Goal: Navigation & Orientation: Understand site structure

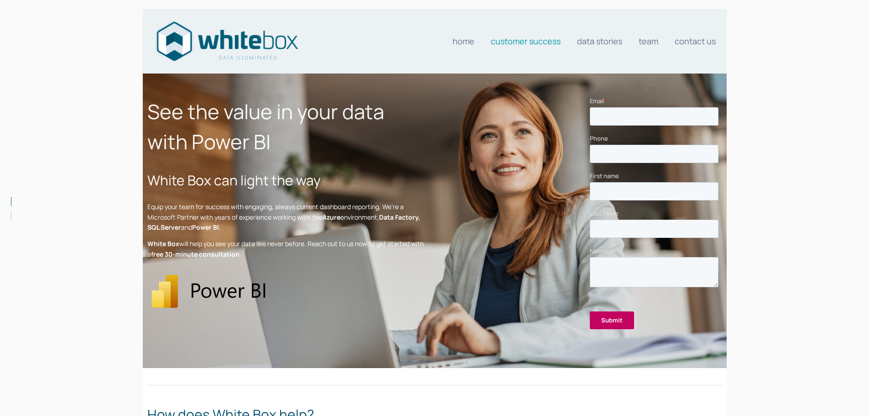
click at [524, 42] on link "Customer Success" at bounding box center [526, 41] width 70 height 18
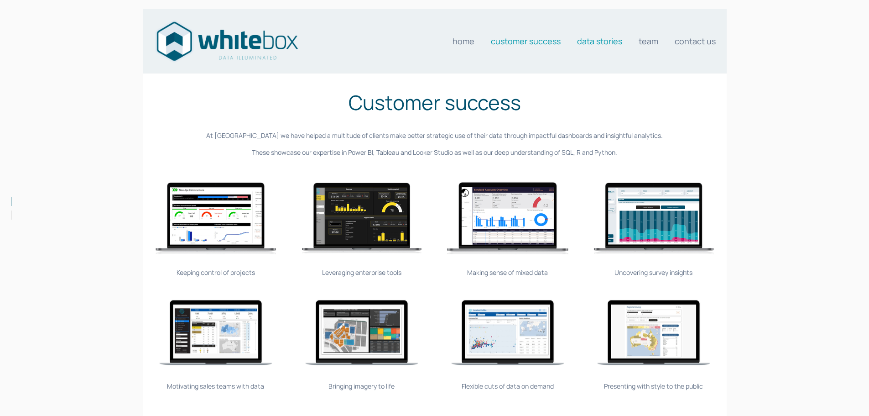
click at [593, 40] on link "Data stories" at bounding box center [599, 41] width 45 height 18
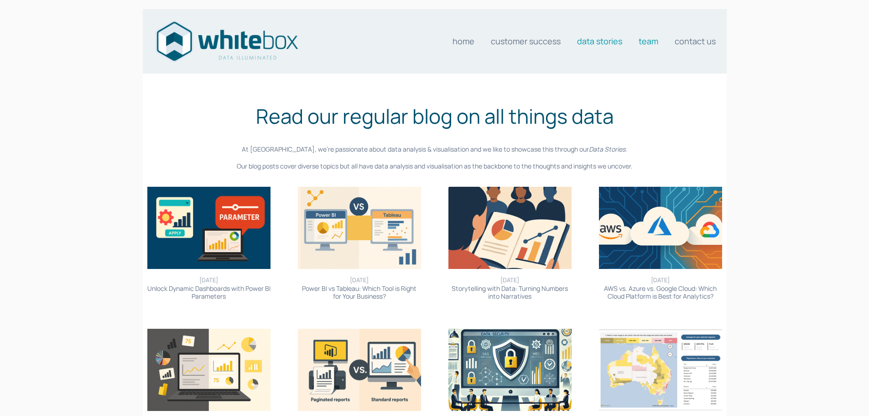
click at [651, 41] on link "Team" at bounding box center [649, 41] width 20 height 18
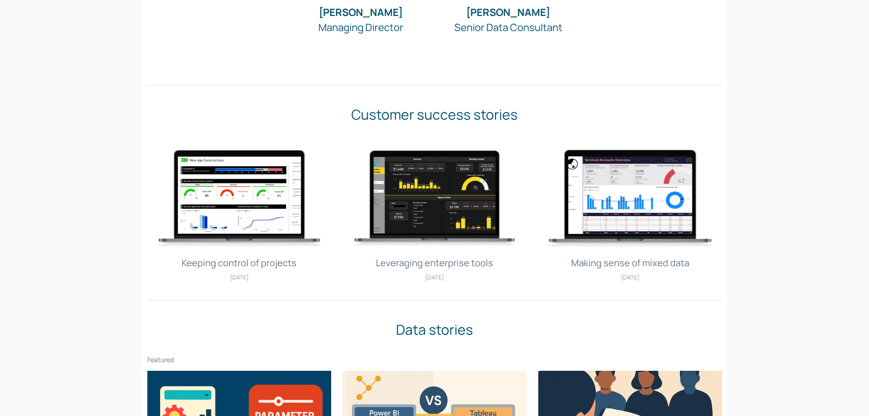
scroll to position [557, 0]
